Goal: Find contact information: Find contact information

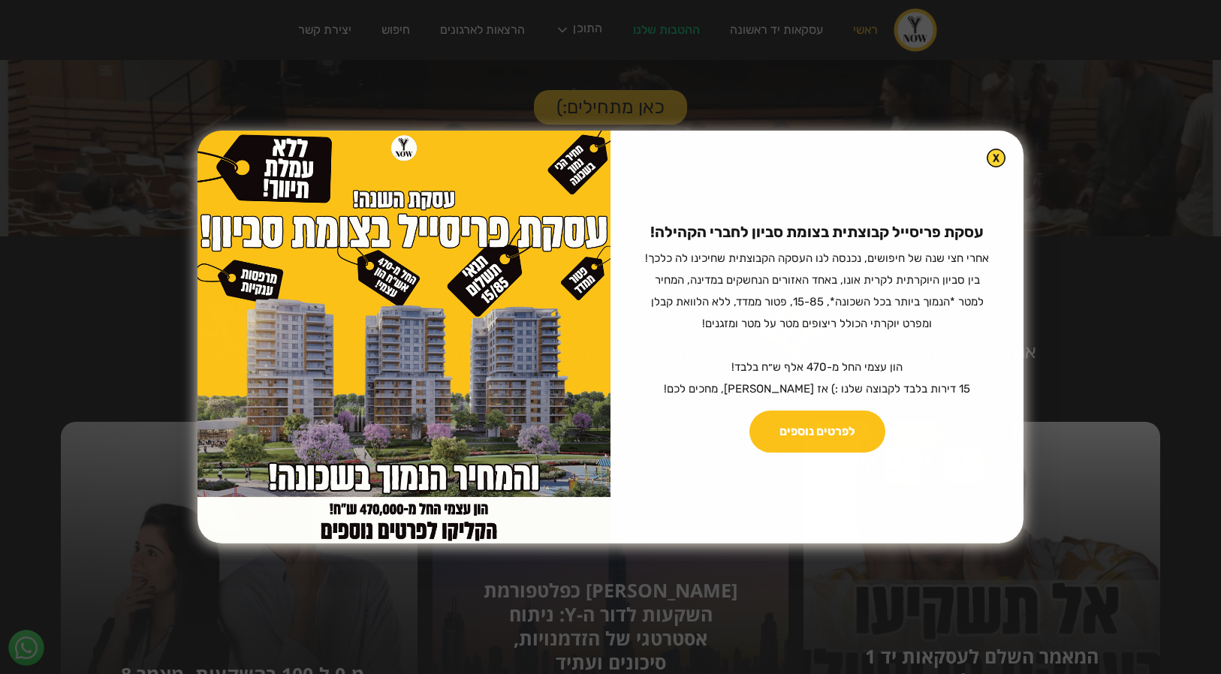
scroll to position [276, 0]
click at [994, 157] on img at bounding box center [996, 157] width 17 height 17
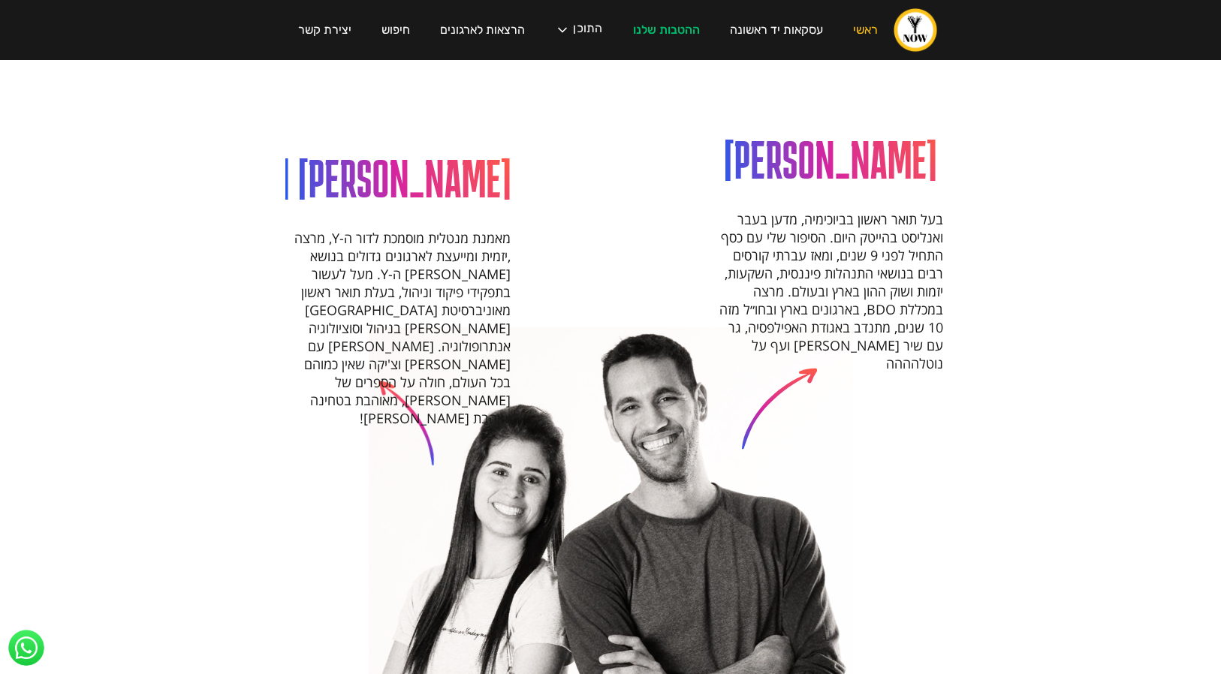
scroll to position [1438, 0]
click at [474, 34] on link "הרצאות לארגונים" at bounding box center [482, 30] width 115 height 43
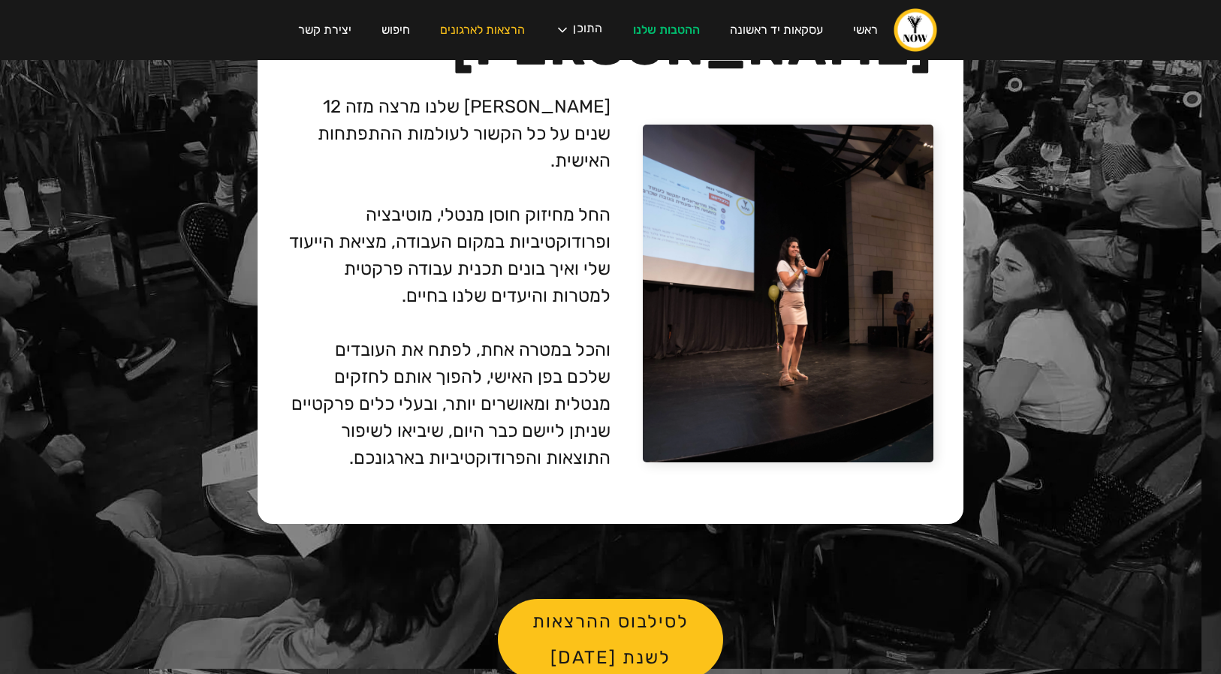
scroll to position [3782, 0]
